Goal: Task Accomplishment & Management: Complete application form

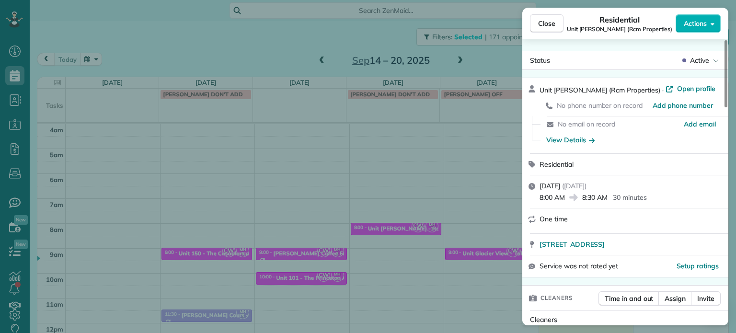
scroll to position [769, 0]
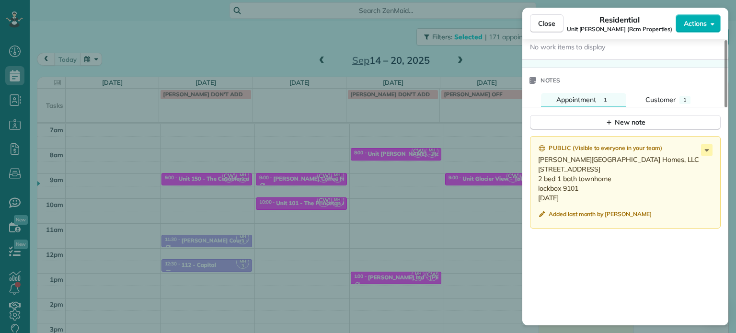
click at [355, 39] on div "Close Residential Unit Benford (Rcm Properties) Actions Status Active Unit Benf…" at bounding box center [368, 166] width 736 height 333
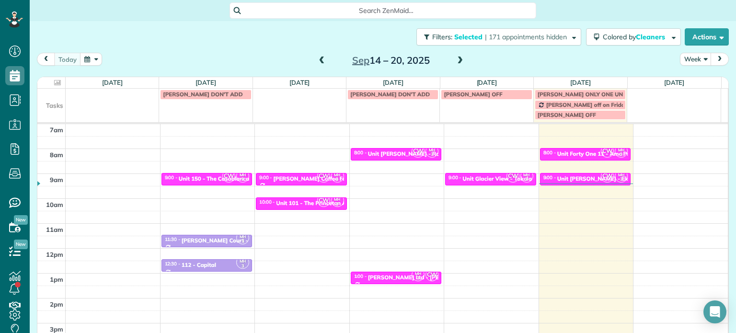
click at [456, 59] on span at bounding box center [460, 61] width 11 height 9
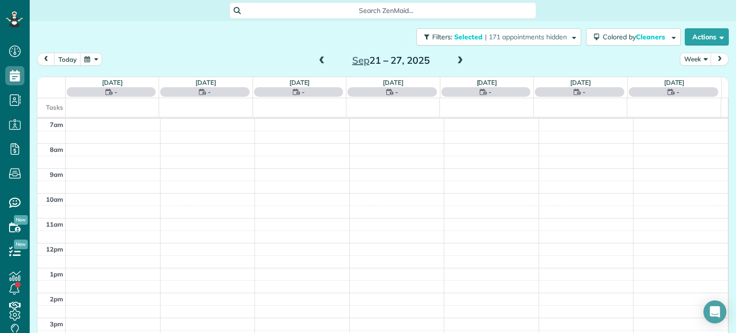
click at [456, 59] on span at bounding box center [460, 61] width 11 height 9
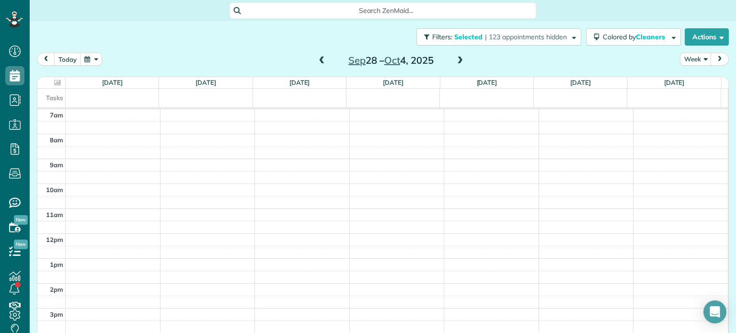
click at [457, 58] on span at bounding box center [460, 61] width 11 height 9
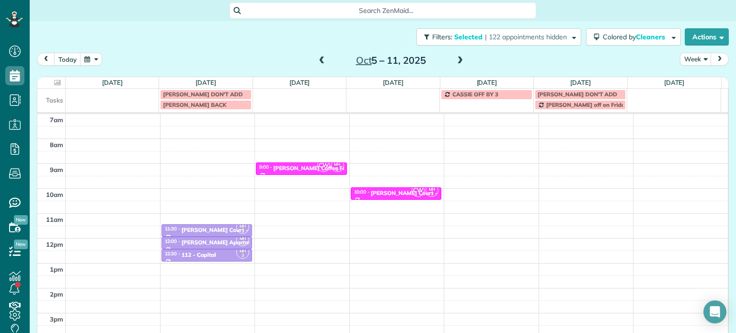
click at [317, 59] on span at bounding box center [322, 61] width 11 height 9
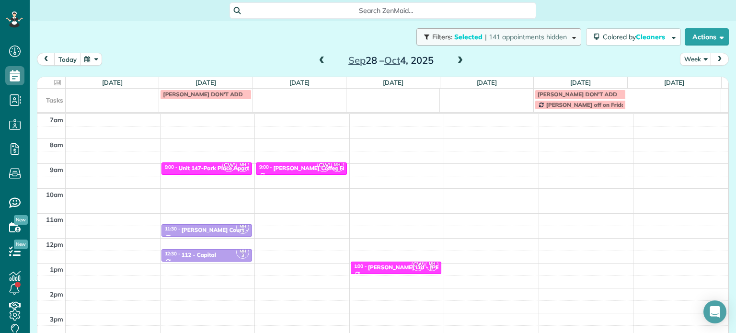
click at [533, 39] on span "| 141 appointments hidden" at bounding box center [526, 37] width 82 height 9
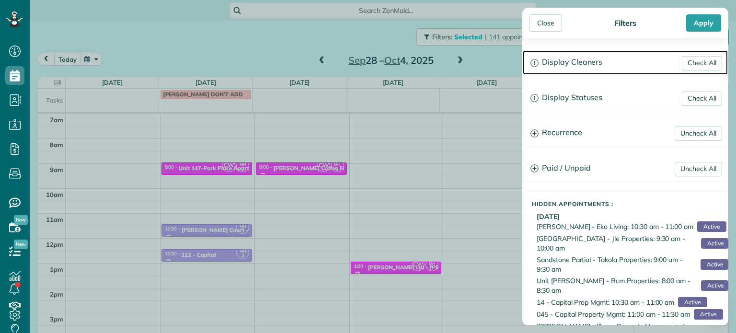
click at [562, 67] on h3 "Display Cleaners" at bounding box center [625, 62] width 205 height 24
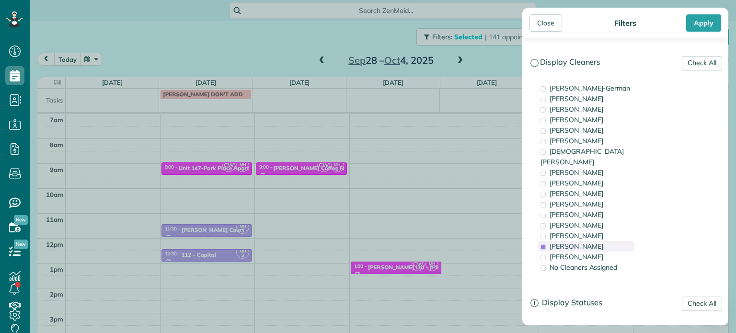
click at [584, 242] on span "Meralda Harris" at bounding box center [577, 246] width 54 height 9
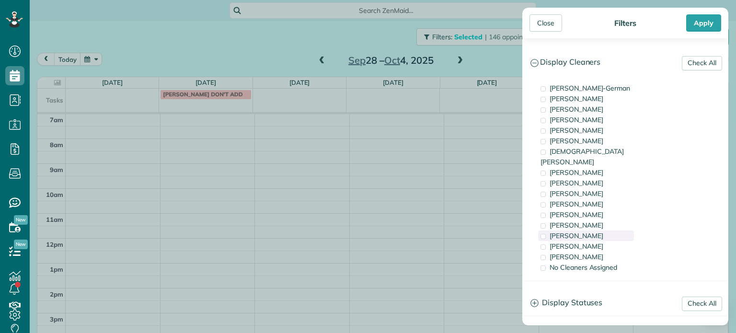
click at [589, 231] on span "Laura Chavez" at bounding box center [577, 235] width 54 height 9
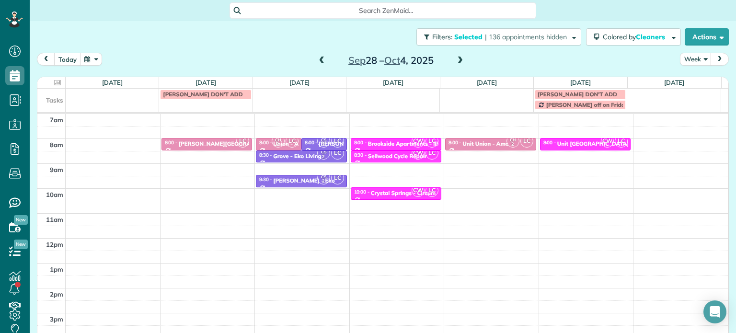
click at [495, 151] on div "Close Filters Apply Check All Display Cleaners Christina Wright-German Cassie F…" at bounding box center [368, 166] width 736 height 333
click at [526, 40] on span "| 136 appointments hidden" at bounding box center [526, 37] width 82 height 9
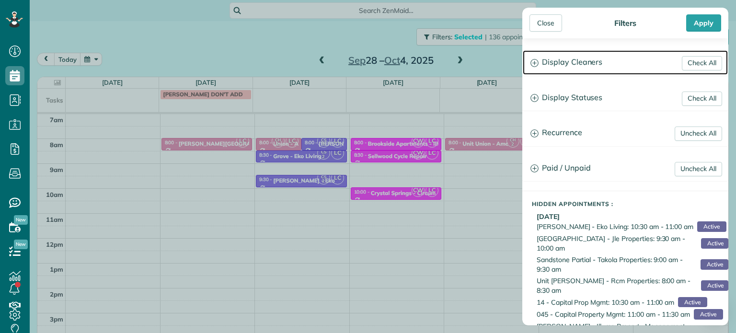
click at [560, 60] on h3 "Display Cleaners" at bounding box center [625, 62] width 205 height 24
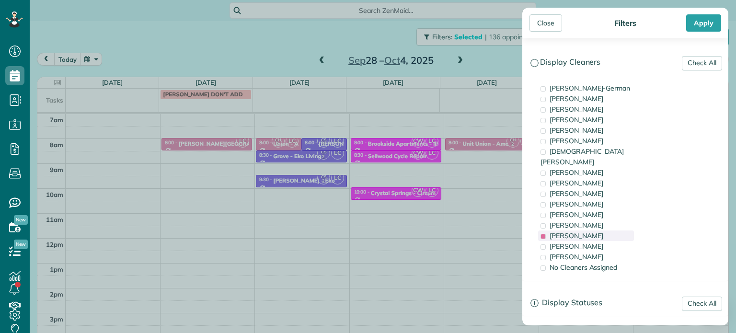
click at [560, 231] on span "Laura Chavez" at bounding box center [577, 235] width 54 height 9
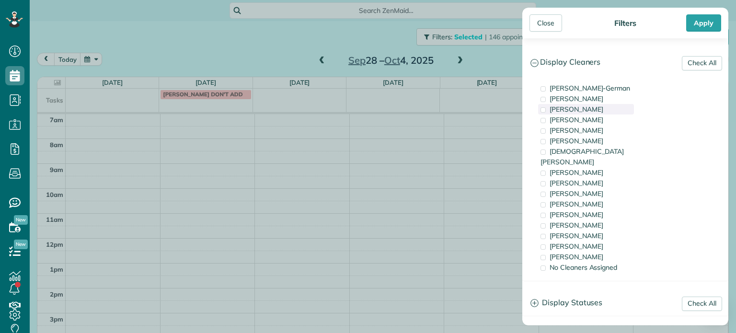
click at [586, 113] on span "Tawnya Reynolds" at bounding box center [577, 109] width 54 height 9
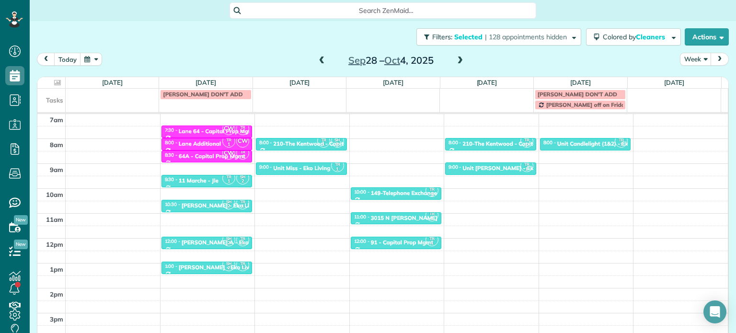
click at [450, 173] on div "Close Filters Apply Check All Display Cleaners Christina Wright-German Cassie F…" at bounding box center [368, 166] width 736 height 333
click at [516, 33] on span "| 128 appointments hidden" at bounding box center [526, 37] width 82 height 9
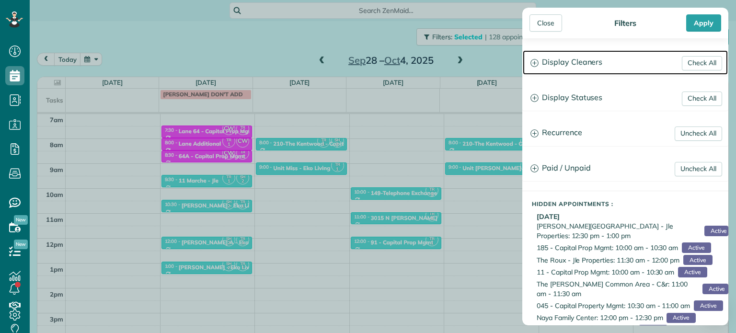
click at [554, 59] on h3 "Display Cleaners" at bounding box center [625, 62] width 205 height 24
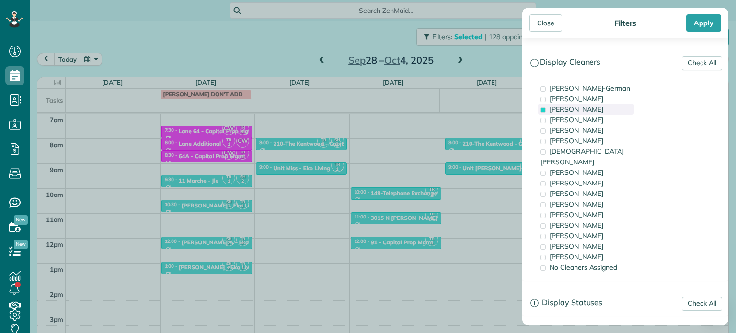
click at [567, 113] on span "Tawnya Reynolds" at bounding box center [577, 109] width 54 height 9
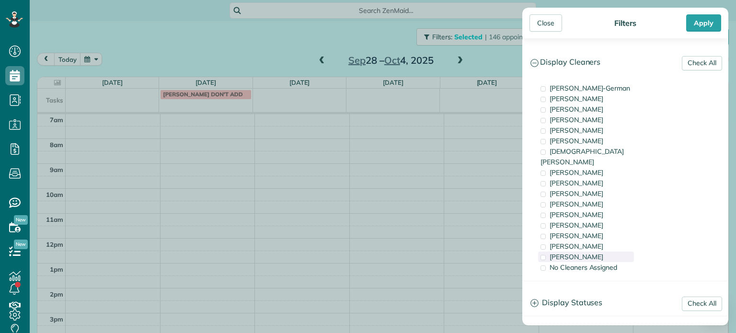
click at [577, 253] on span "Cristina Sainz" at bounding box center [577, 257] width 54 height 9
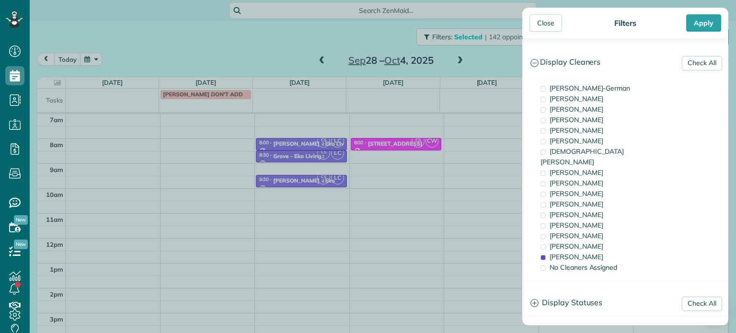
click at [452, 175] on div "Close Filters Apply Check All Display Cleaners Christina Wright-German Cassie F…" at bounding box center [368, 166] width 736 height 333
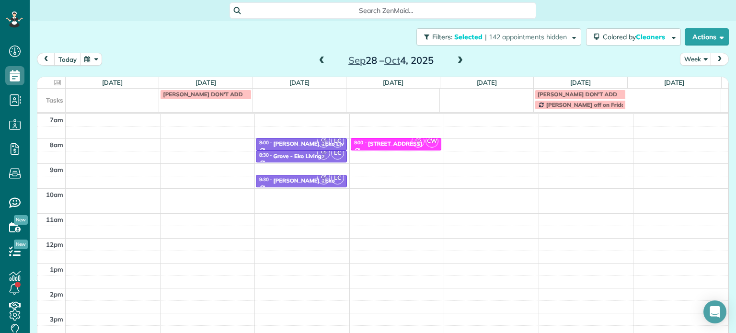
click at [560, 141] on div "4am 5am 6am 7am 8am 9am 10am 11am 12pm 1pm 2pm 3pm 4pm 5pm CS 2 LC 8:00 - 8:30 …" at bounding box center [382, 213] width 690 height 348
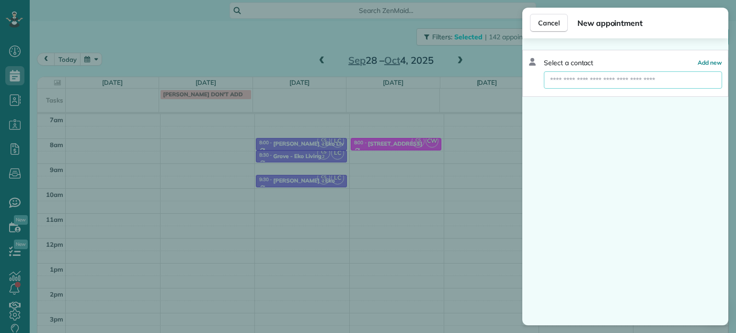
click at [621, 78] on input "text" at bounding box center [633, 79] width 178 height 17
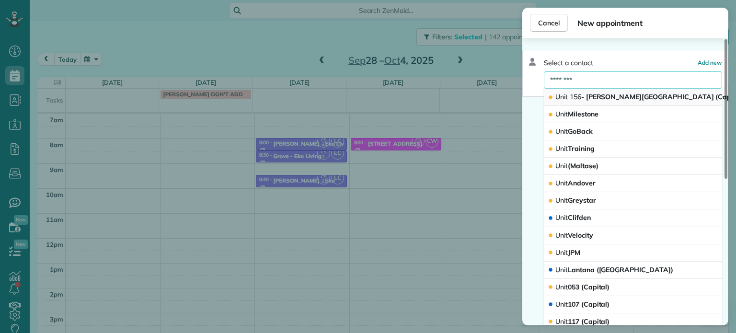
type input "********"
click at [631, 99] on span "Unit 156 - Jarrett Street Lofts (Capital)" at bounding box center [649, 96] width 189 height 9
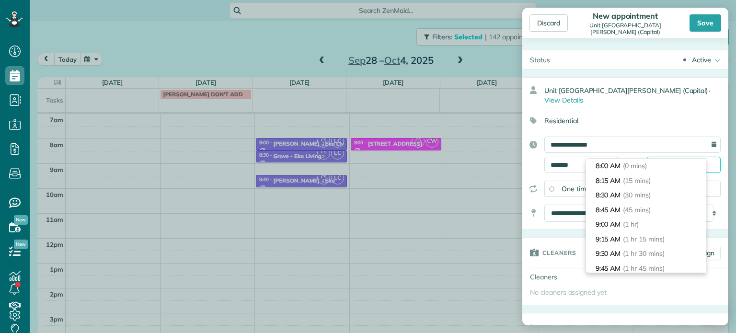
click at [659, 157] on input "*******" at bounding box center [683, 165] width 74 height 16
type input "*******"
click at [661, 193] on li "8:30 AM (30 mins)" at bounding box center [646, 195] width 120 height 15
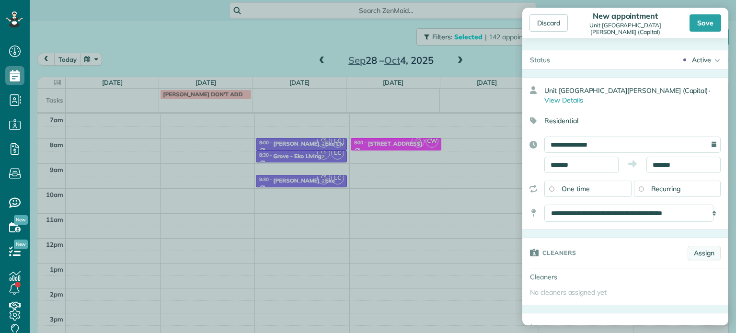
click at [694, 246] on link "Assign" at bounding box center [704, 253] width 33 height 14
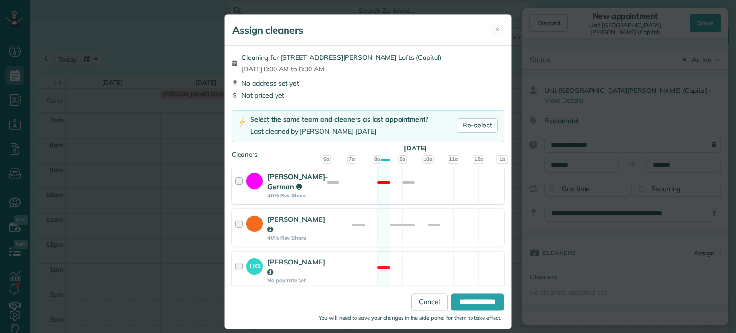
click at [441, 192] on div "Christina Wright-German 40% Rev Share Not available" at bounding box center [368, 185] width 272 height 38
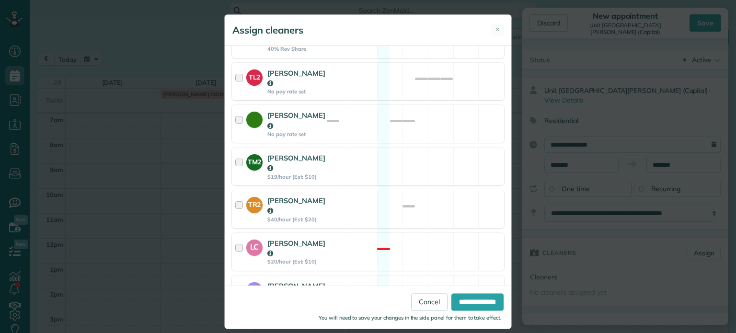
scroll to position [509, 0]
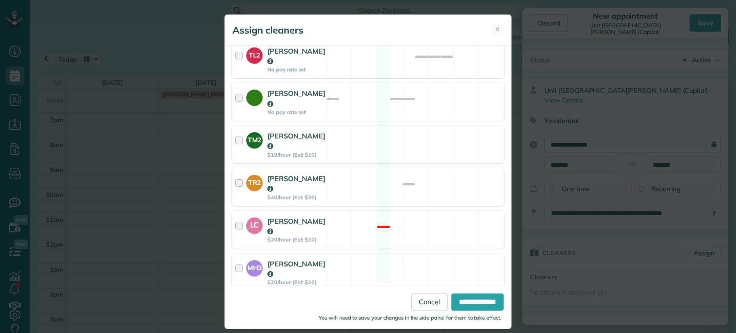
click at [443, 296] on div "CS2 Cristina Sainz $20/hour (Est: $10) Available" at bounding box center [368, 315] width 272 height 38
click at [444, 253] on div "MH3 Meralda Harris $20/hour (Est: $10) Available" at bounding box center [368, 272] width 272 height 38
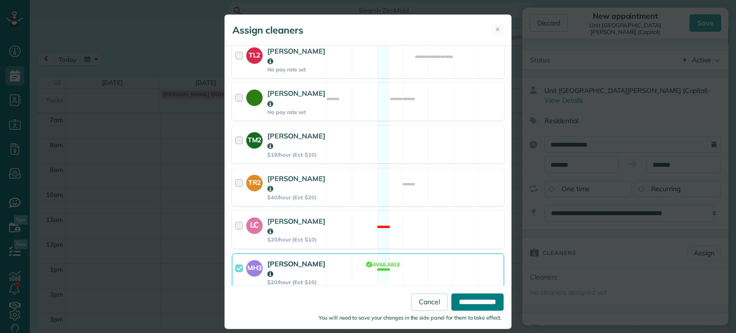
click at [460, 295] on input "**********" at bounding box center [477, 302] width 52 height 17
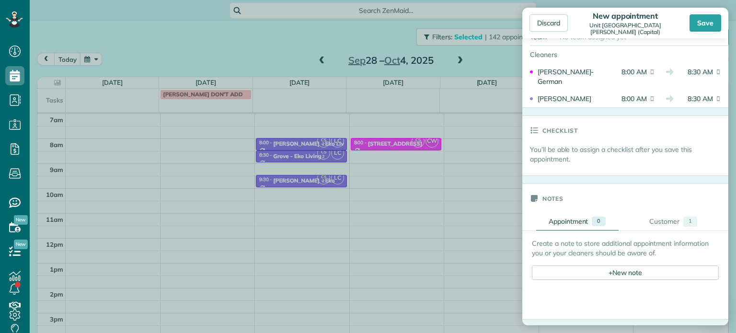
scroll to position [335, 0]
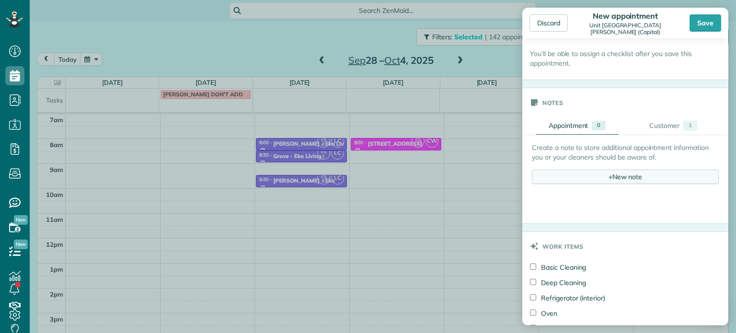
click at [633, 170] on div "+ New note" at bounding box center [625, 177] width 187 height 14
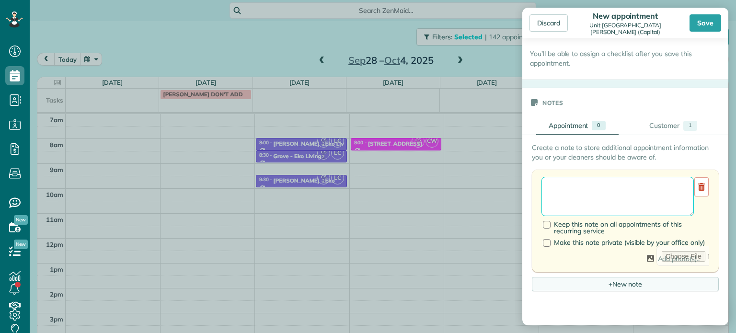
click at [633, 177] on textarea at bounding box center [617, 196] width 152 height 39
paste textarea "**********"
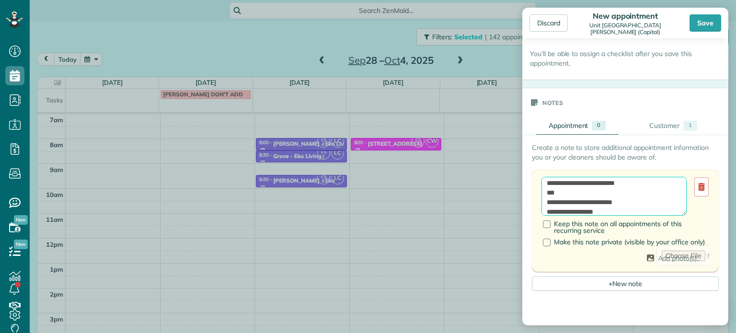
scroll to position [13, 0]
paste textarea "********"
paste textarea "**********"
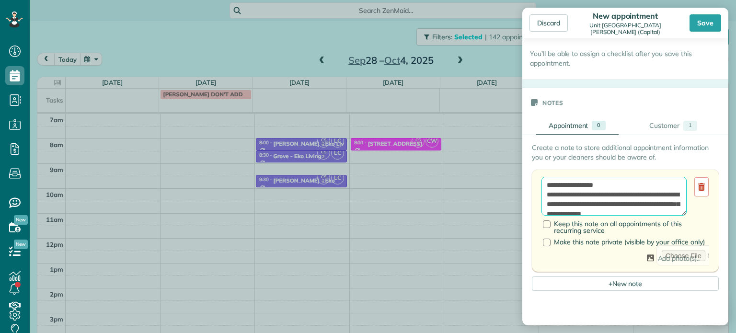
scroll to position [0, 0]
drag, startPoint x: 634, startPoint y: 197, endPoint x: 543, endPoint y: 176, distance: 93.3
click at [543, 177] on textarea "**********" at bounding box center [613, 196] width 145 height 39
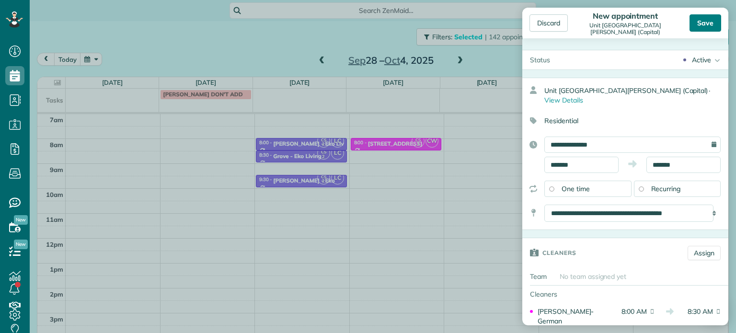
type textarea "**********"
click at [713, 23] on div "Save" at bounding box center [706, 22] width 32 height 17
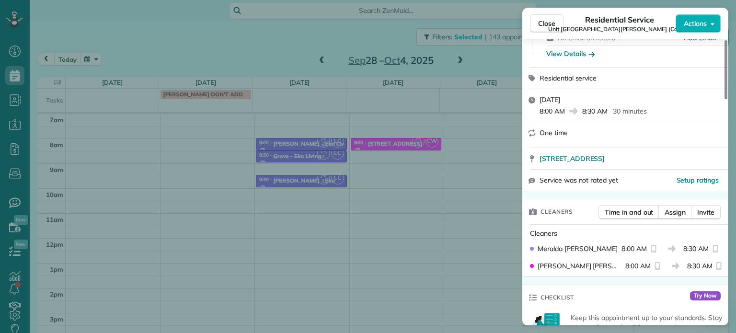
scroll to position [144, 0]
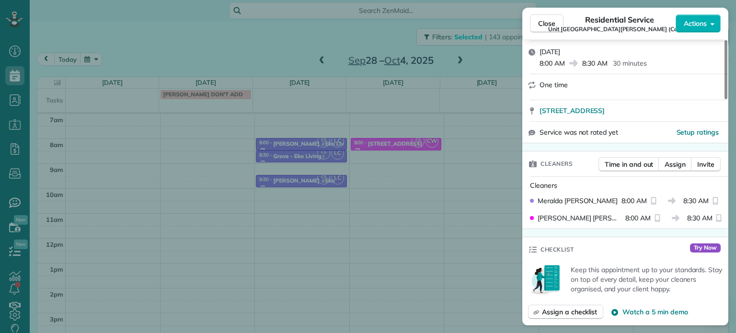
click at [491, 52] on div "Close Residential Service Unit 156 - Jarrett Street Lofts (Capital) Actions Sta…" at bounding box center [368, 166] width 736 height 333
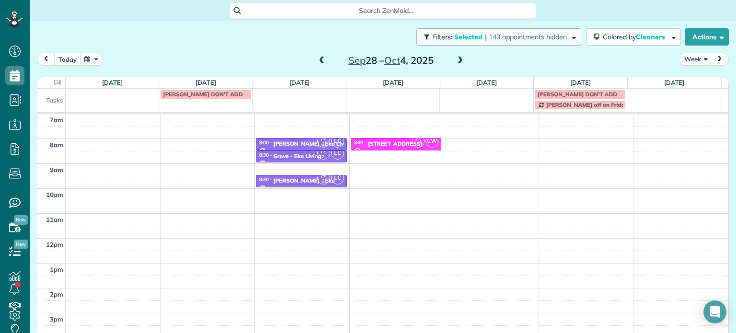
click at [496, 37] on span "| 143 appointments hidden" at bounding box center [526, 37] width 82 height 9
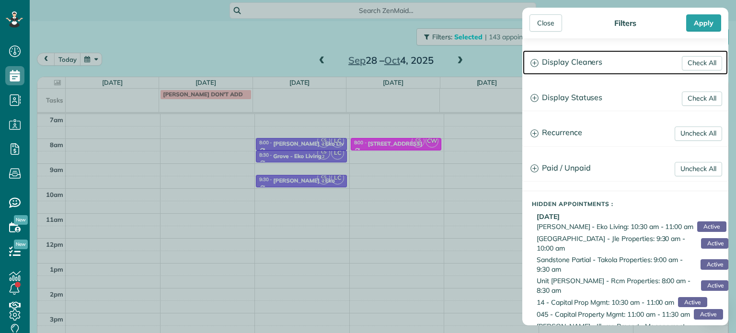
click at [561, 72] on h3 "Display Cleaners" at bounding box center [625, 62] width 205 height 24
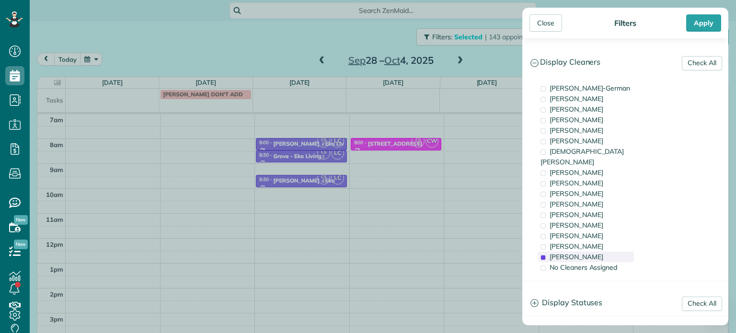
click at [587, 253] on span "Cristina Sainz" at bounding box center [577, 257] width 54 height 9
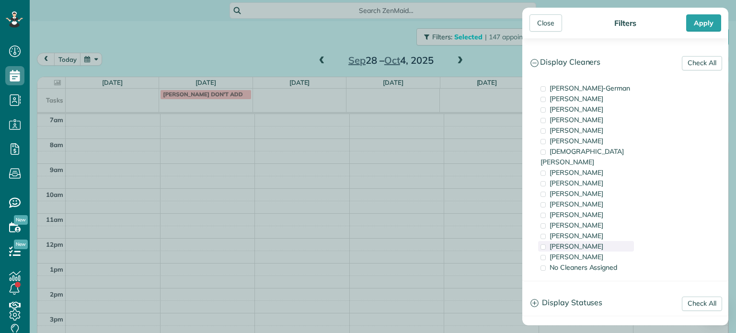
click at [590, 242] on span "Meralda Harris" at bounding box center [577, 246] width 54 height 9
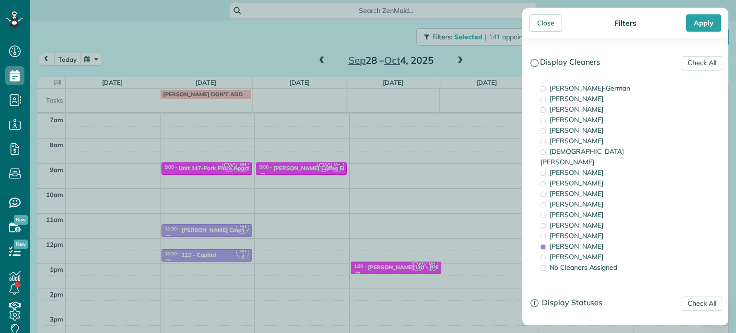
click at [460, 151] on div "Close Filters Apply Check All Display Cleaners Christina Wright-German Cassie F…" at bounding box center [368, 166] width 736 height 333
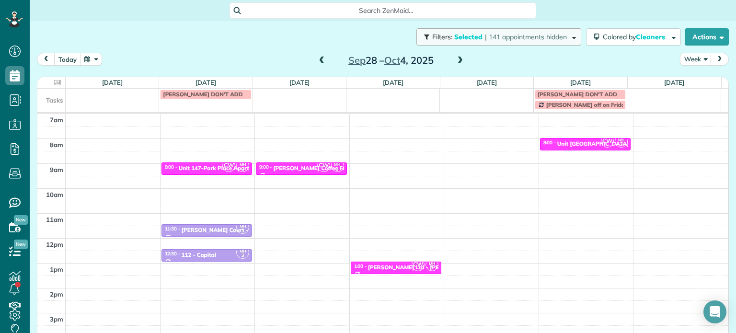
click at [492, 44] on button "Filters: Selected | 141 appointments hidden" at bounding box center [498, 36] width 165 height 17
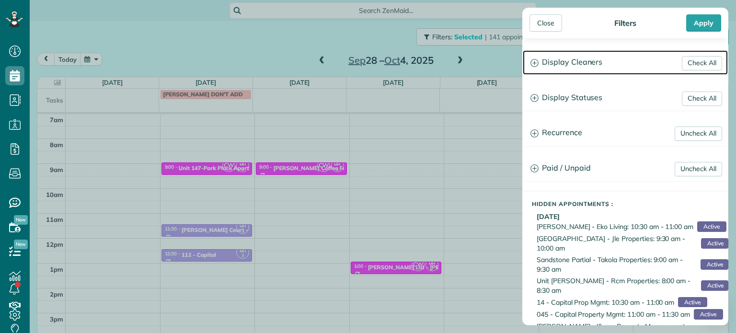
click at [553, 65] on h3 "Display Cleaners" at bounding box center [625, 62] width 205 height 24
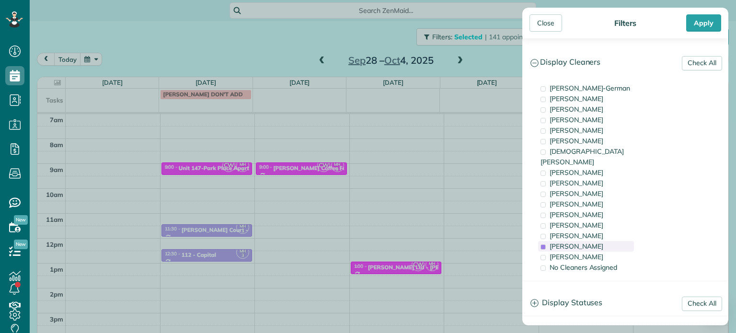
click at [588, 242] on span "Meralda Harris" at bounding box center [577, 246] width 54 height 9
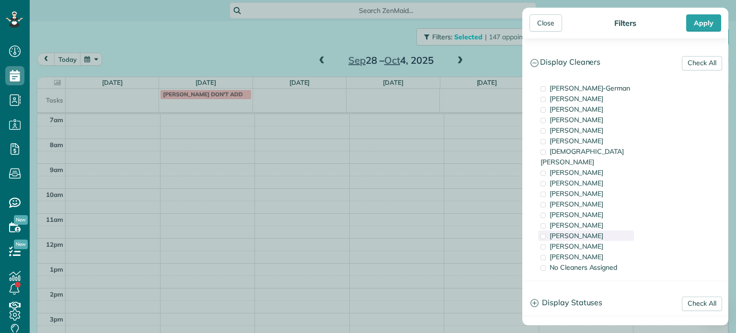
click at [589, 231] on span "Laura Chavez" at bounding box center [577, 235] width 54 height 9
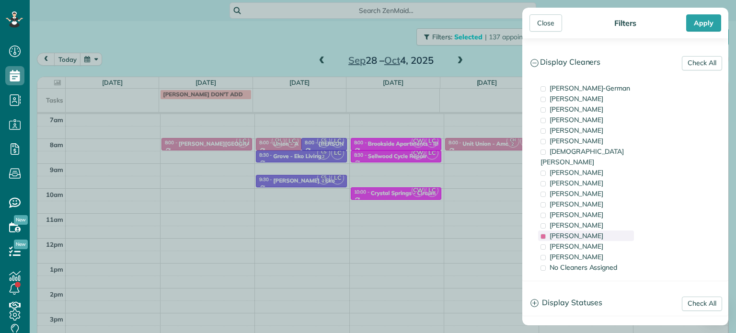
click at [552, 231] on span "Laura Chavez" at bounding box center [577, 235] width 54 height 9
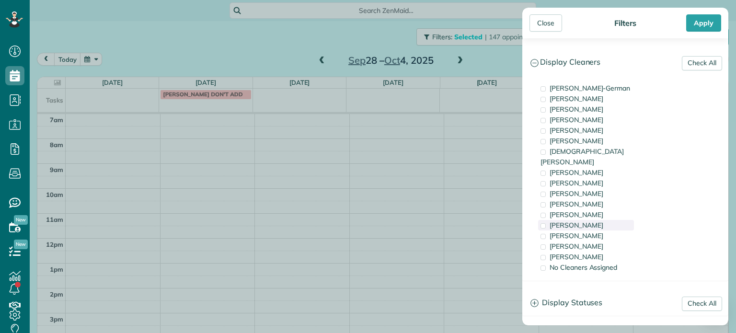
click at [563, 221] on span "Tammi Rue" at bounding box center [577, 225] width 54 height 9
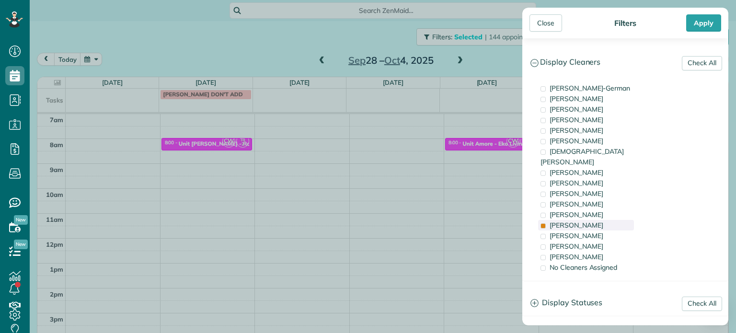
click at [563, 221] on span "Tammi Rue" at bounding box center [577, 225] width 54 height 9
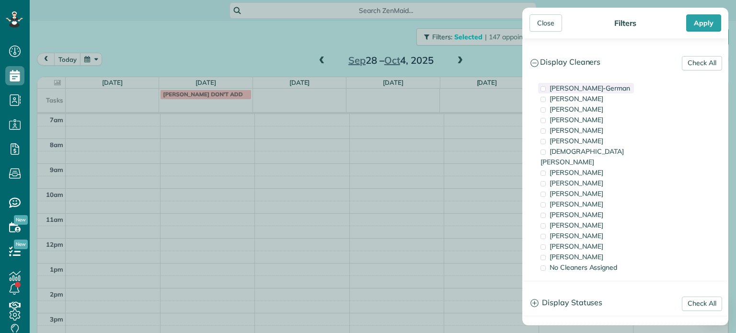
click at [600, 90] on span "Christina Wright-German" at bounding box center [590, 88] width 81 height 9
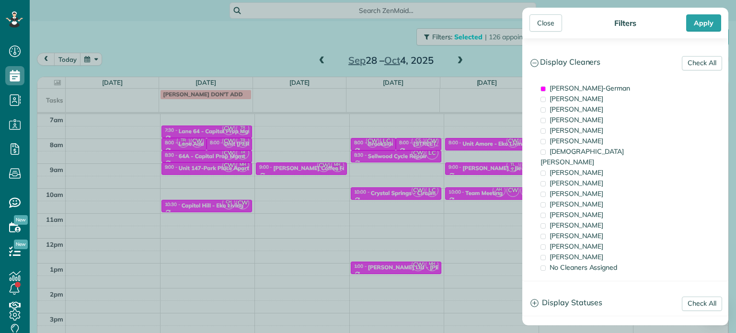
click at [200, 180] on div "Close Filters Apply Check All Display Cleaners Christina Wright-German Cassie F…" at bounding box center [368, 166] width 736 height 333
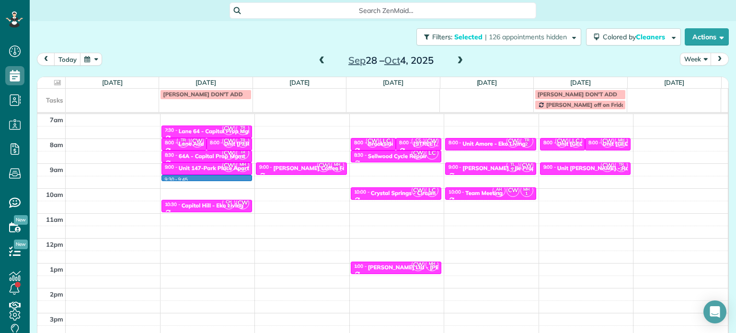
click at [200, 180] on div "4am 5am 6am 7am 8am 9am 10am 11am 12pm 1pm 2pm 3pm 4pm 5pm 9:30 - 9:45 CW TR 1 …" at bounding box center [382, 213] width 690 height 348
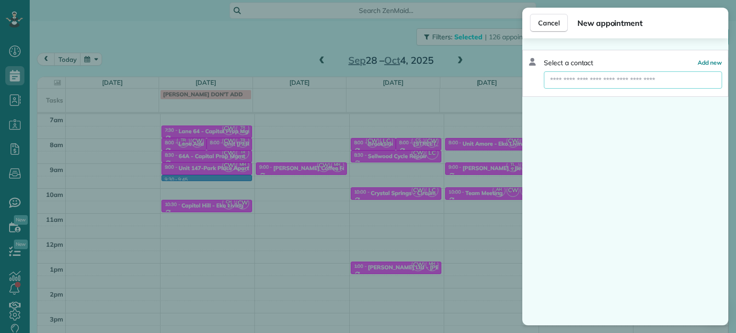
click at [623, 79] on input "text" at bounding box center [633, 79] width 178 height 17
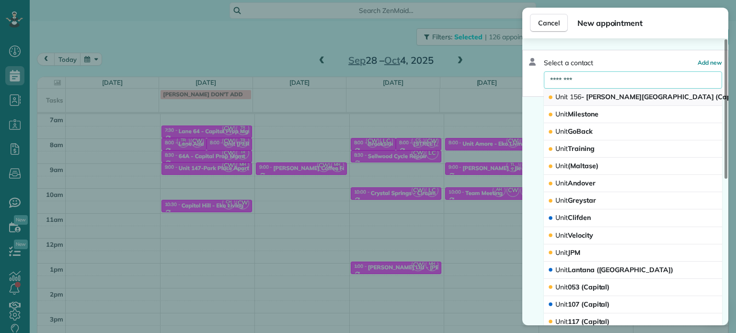
type input "********"
click at [622, 90] on button "Unit 156 - Jarrett Street Lofts (Capital)" at bounding box center [633, 97] width 178 height 17
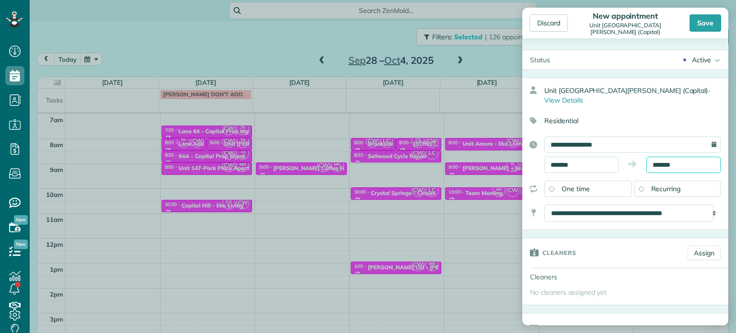
click at [661, 157] on input "*******" at bounding box center [683, 165] width 74 height 16
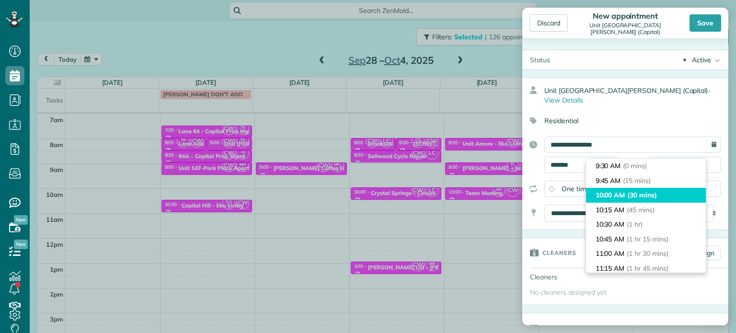
type input "********"
click at [640, 198] on span "(30 mins)" at bounding box center [642, 195] width 30 height 9
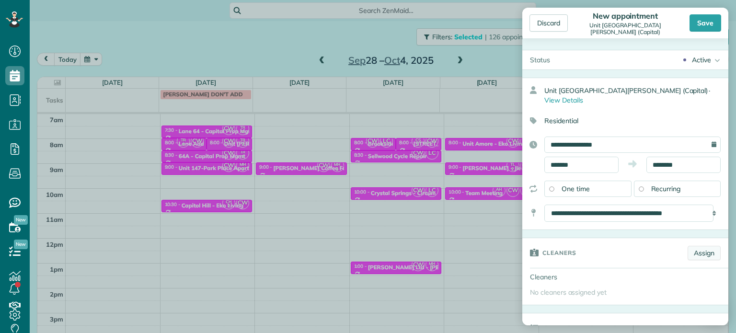
click at [694, 246] on link "Assign" at bounding box center [704, 253] width 33 height 14
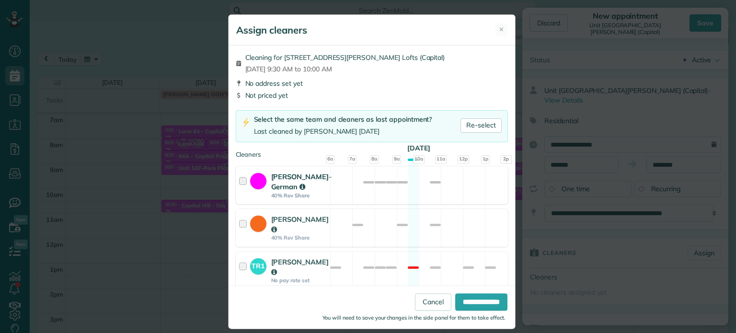
click at [414, 184] on div "Christina Wright-German 40% Rev Share Available" at bounding box center [372, 185] width 272 height 38
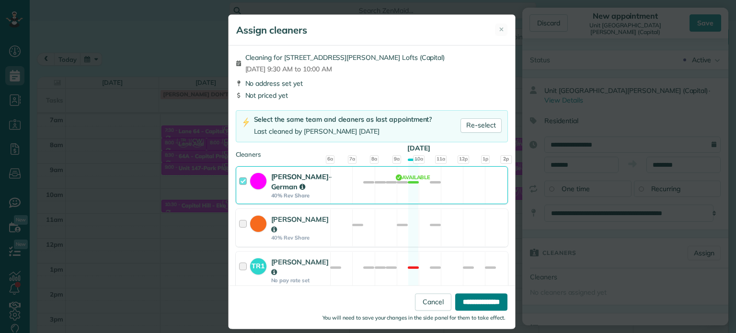
click at [467, 300] on input "**********" at bounding box center [481, 302] width 52 height 17
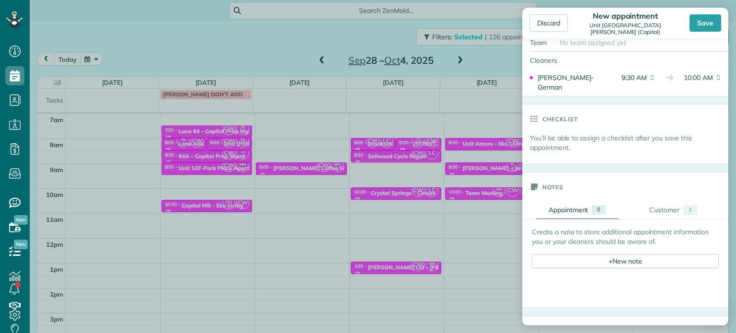
scroll to position [288, 0]
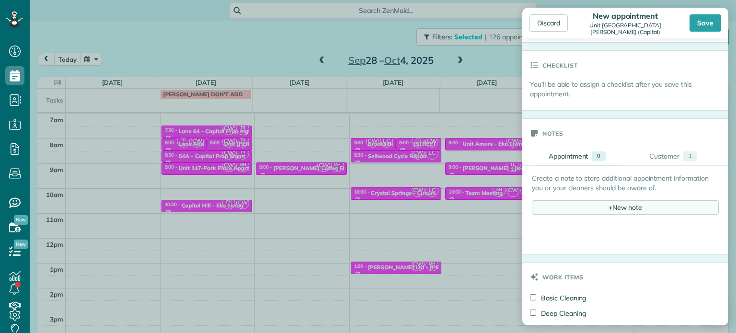
click at [625, 200] on div "+ New note" at bounding box center [625, 207] width 187 height 14
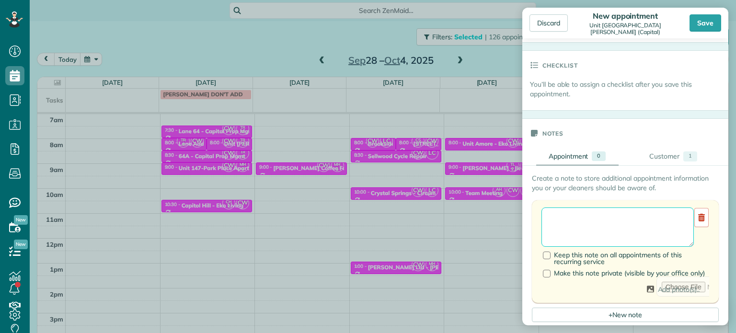
click at [637, 213] on textarea at bounding box center [617, 226] width 152 height 39
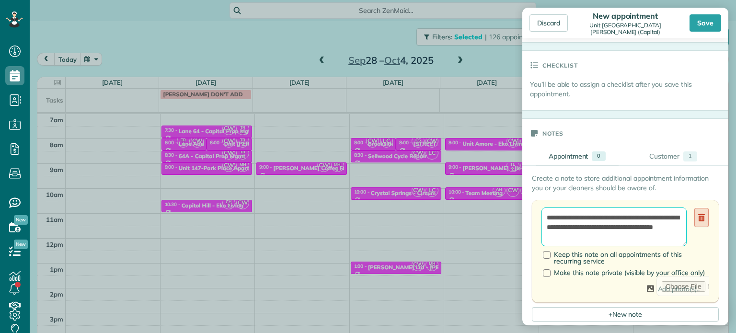
paste textarea "**********"
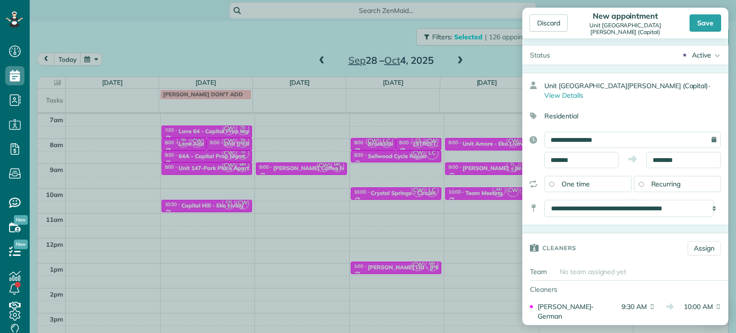
scroll to position [0, 0]
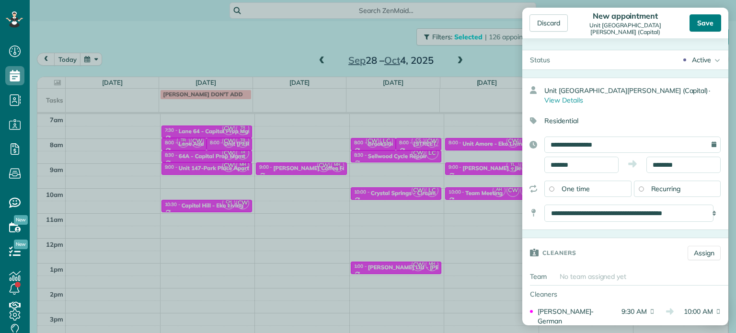
type textarea "**********"
click at [708, 26] on div "Save" at bounding box center [706, 22] width 32 height 17
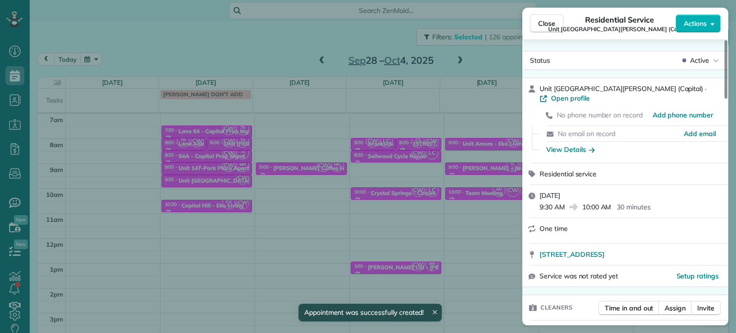
click at [210, 38] on div "Close Residential Service Unit 156 - Jarrett Street Lofts (Capital) Actions Sta…" at bounding box center [368, 166] width 736 height 333
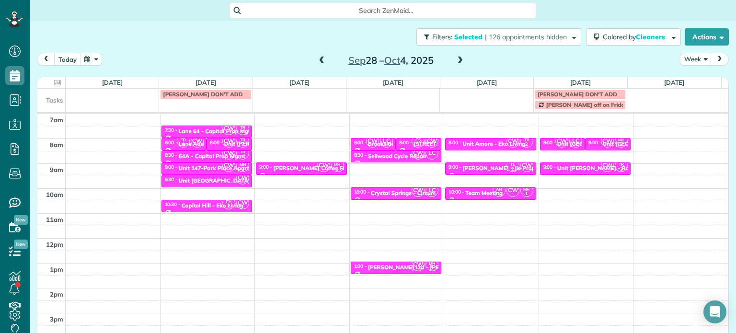
click at [318, 58] on span at bounding box center [322, 61] width 11 height 9
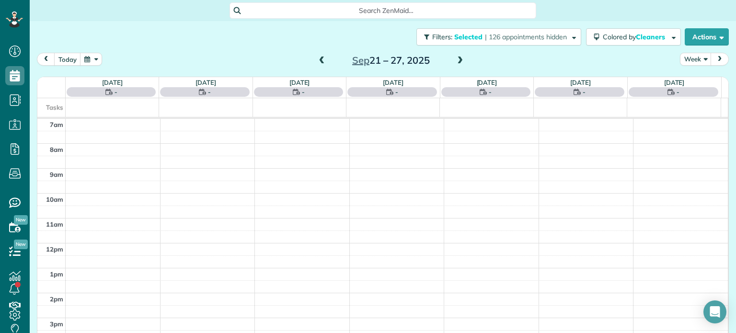
click at [318, 58] on span at bounding box center [322, 61] width 11 height 9
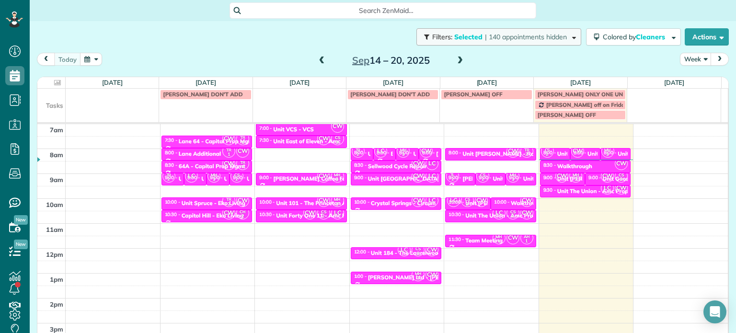
click at [523, 42] on button "Filters: Selected | 140 appointments hidden" at bounding box center [498, 36] width 165 height 17
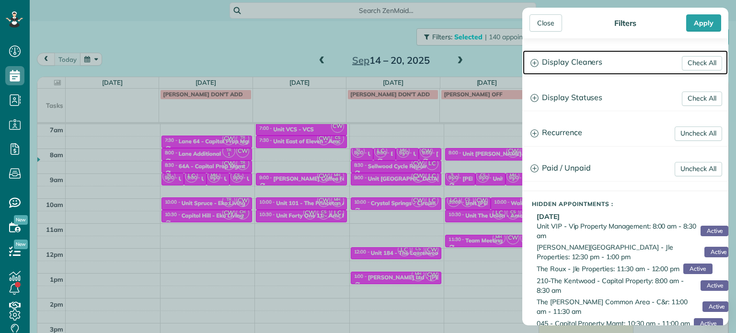
click at [565, 67] on h3 "Display Cleaners" at bounding box center [625, 62] width 205 height 24
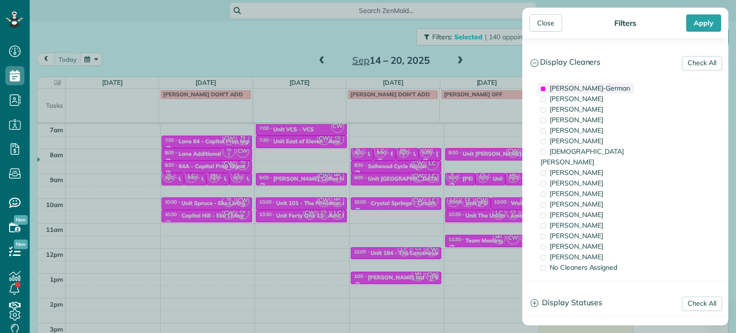
click at [561, 86] on span "Christina Wright-German" at bounding box center [590, 88] width 81 height 9
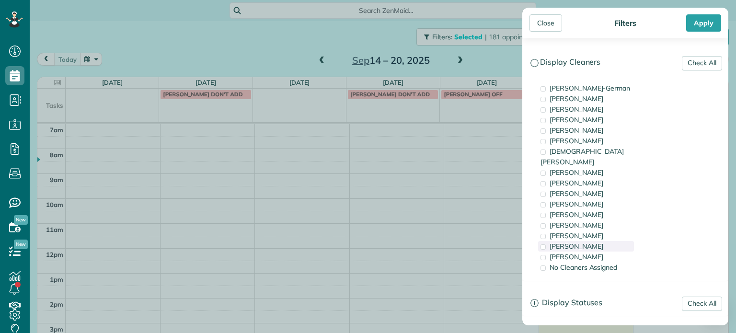
click at [588, 242] on span "Meralda Harris" at bounding box center [577, 246] width 54 height 9
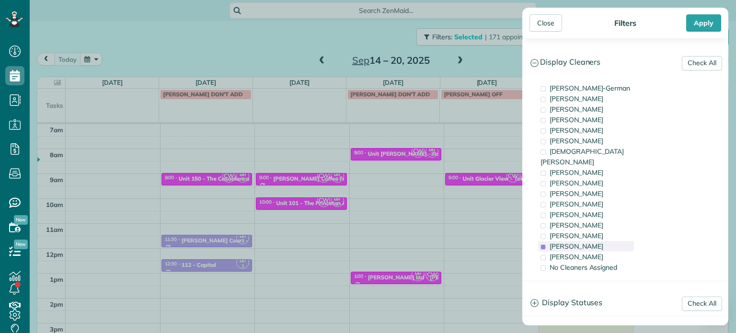
click at [588, 242] on span "Meralda Harris" at bounding box center [577, 246] width 54 height 9
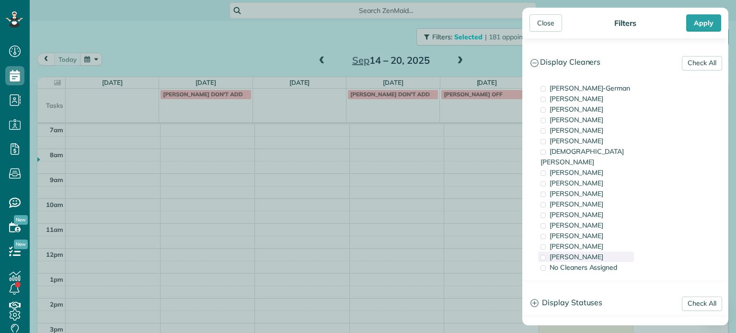
click at [588, 253] on span "Cristina Sainz" at bounding box center [577, 257] width 54 height 9
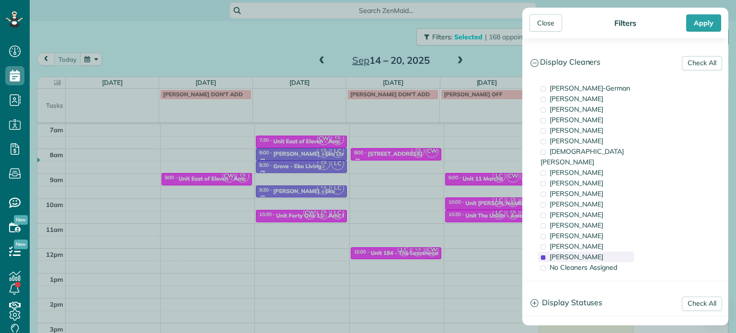
click at [588, 253] on span "Cristina Sainz" at bounding box center [577, 257] width 54 height 9
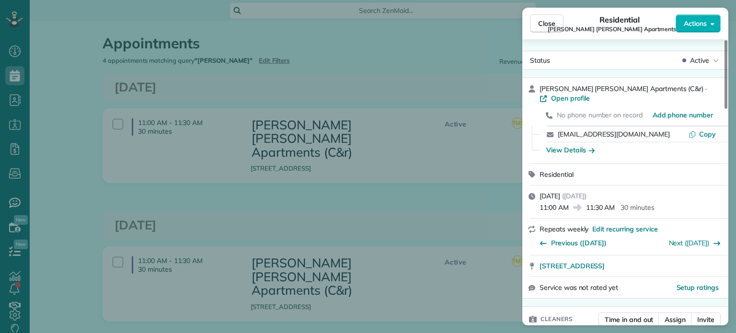
scroll to position [226, 0]
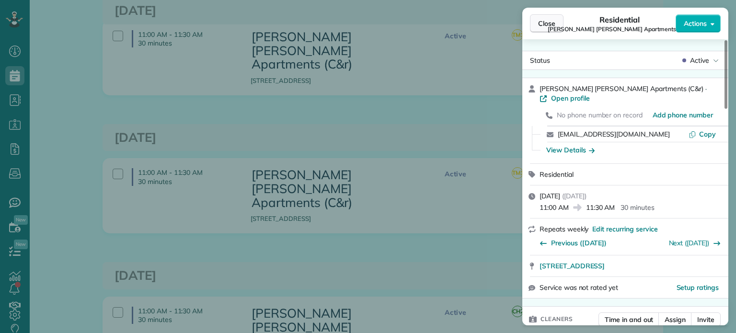
click at [541, 25] on span "Close" at bounding box center [546, 24] width 17 height 10
